Goal: Information Seeking & Learning: Find specific fact

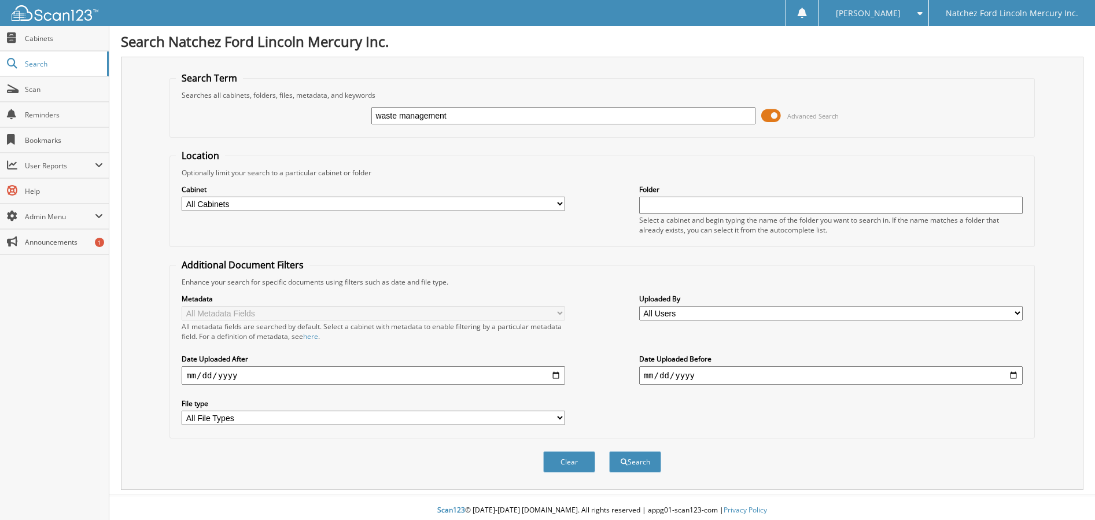
type input "waste management"
click at [609, 451] on button "Search" at bounding box center [635, 461] width 52 height 21
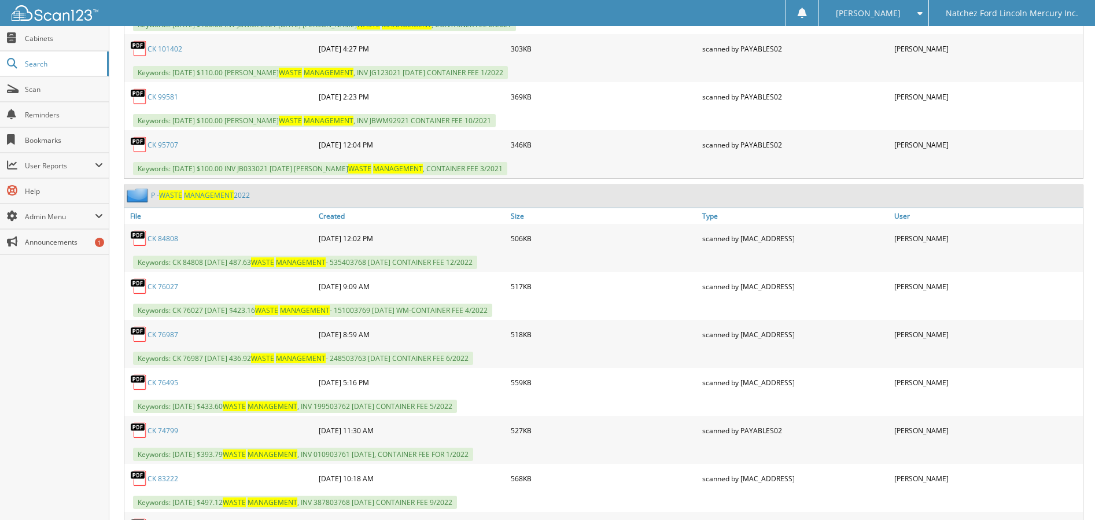
scroll to position [1100, 0]
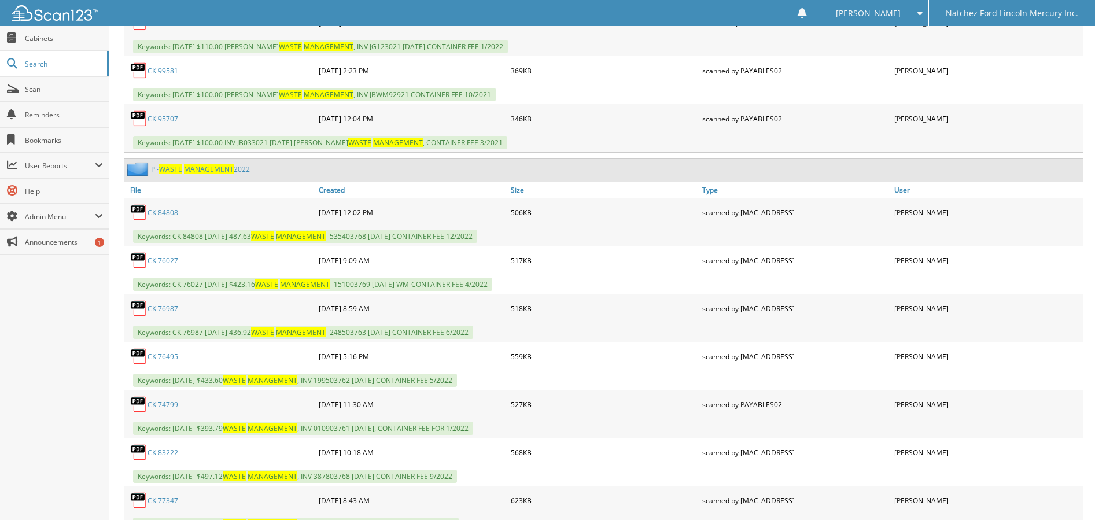
click at [171, 212] on link "CK 84808" at bounding box center [163, 213] width 31 height 10
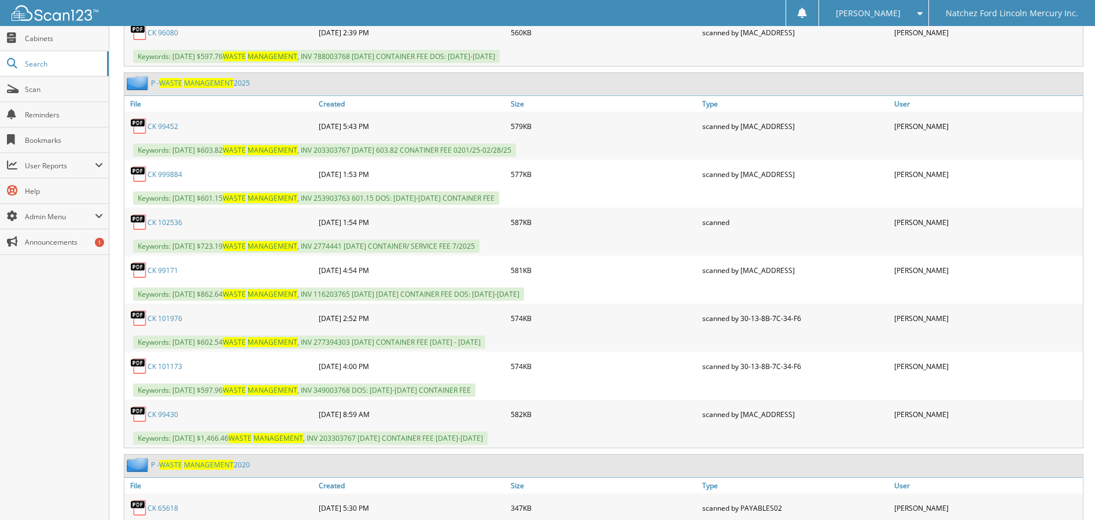
scroll to position [2893, 0]
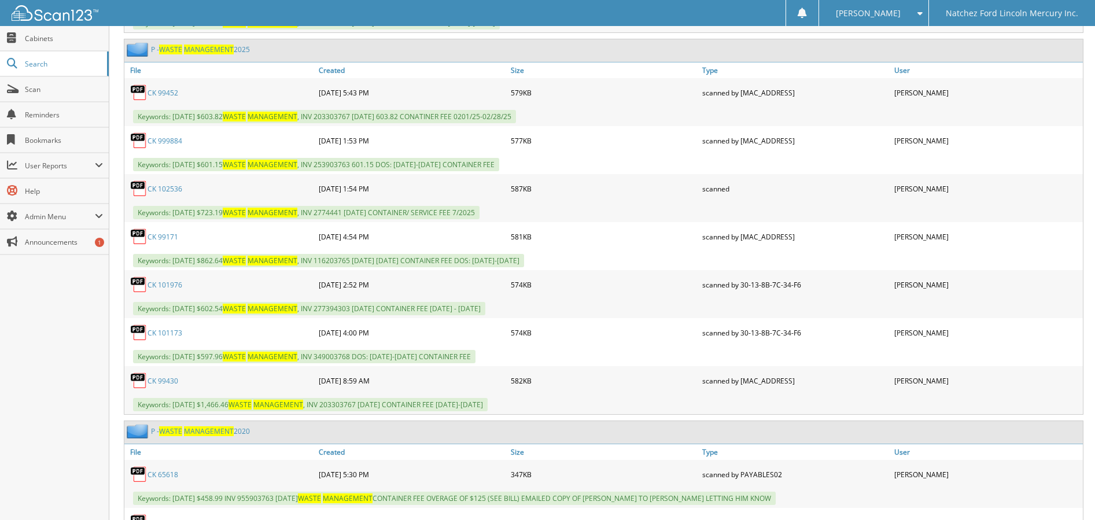
click at [165, 188] on link "CK 102536" at bounding box center [165, 189] width 35 height 10
click at [170, 189] on link "CK 102536" at bounding box center [165, 189] width 35 height 10
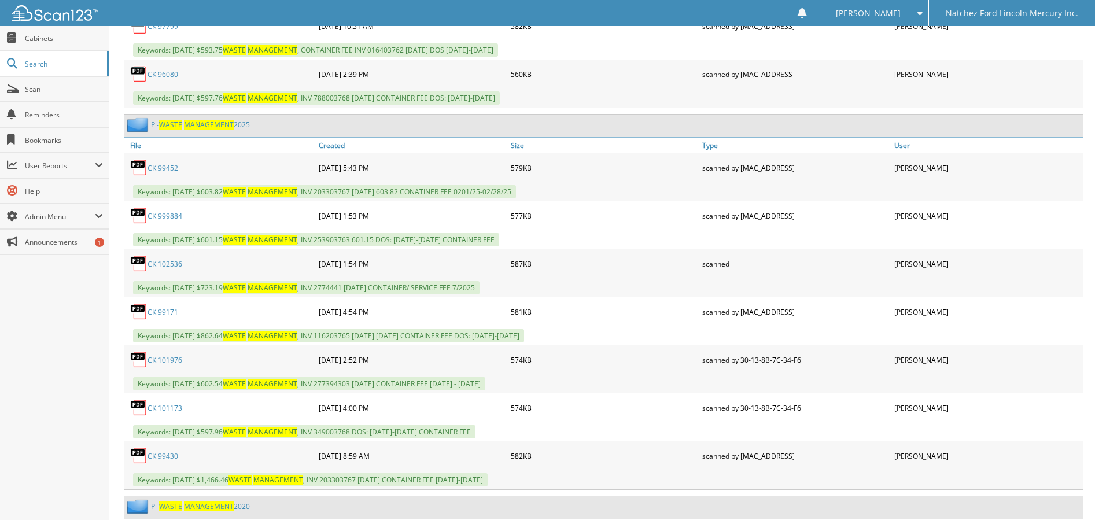
scroll to position [2836, 0]
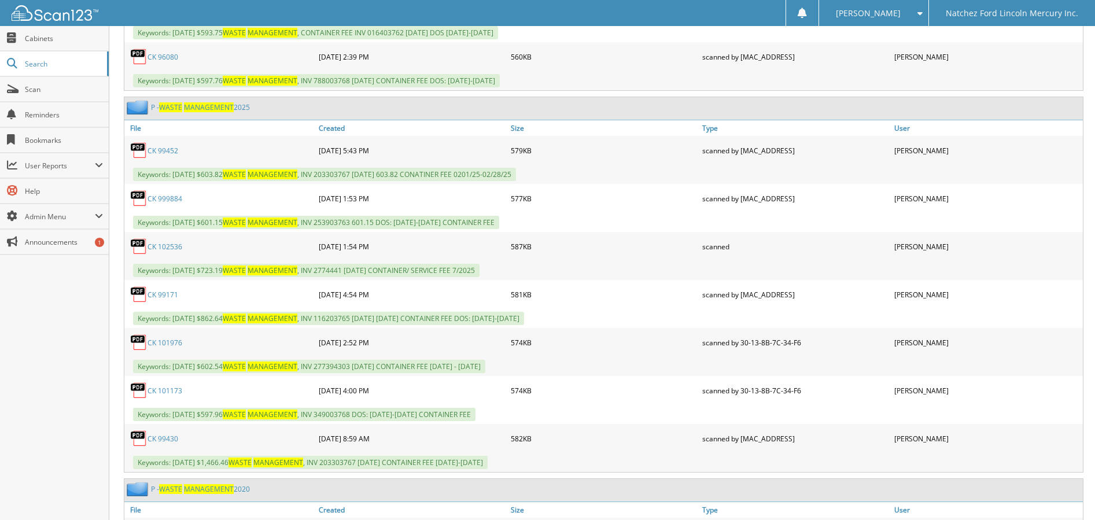
click at [51, 373] on div "Close Cabinets Search Scan Reminders Bookmarks User Reports" at bounding box center [54, 273] width 109 height 494
